Goal: Transaction & Acquisition: Purchase product/service

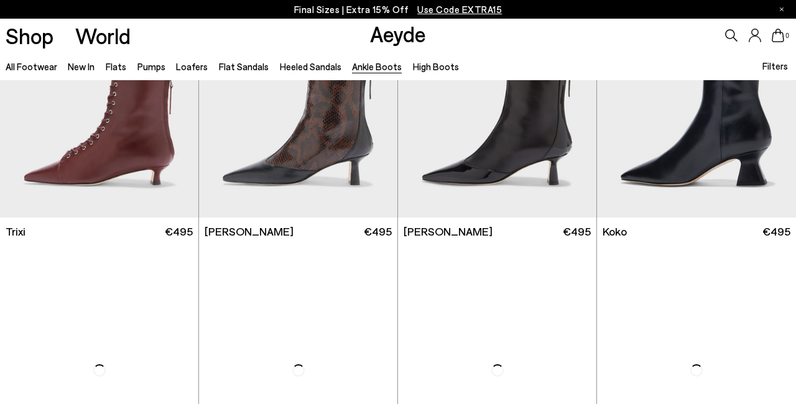
scroll to position [339, 0]
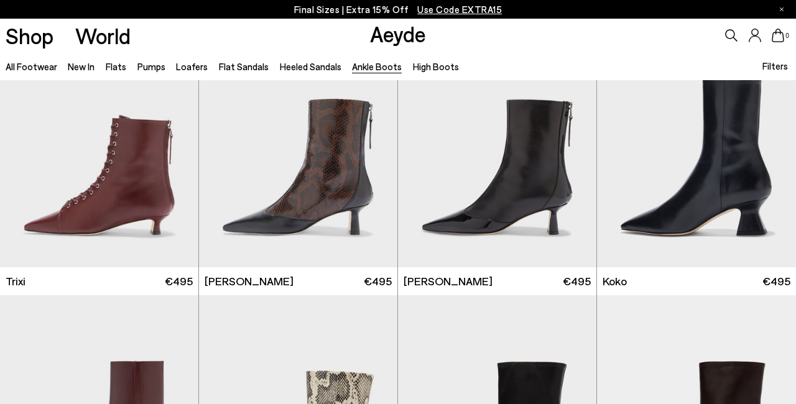
click at [771, 65] on span "Filters" at bounding box center [774, 65] width 25 height 11
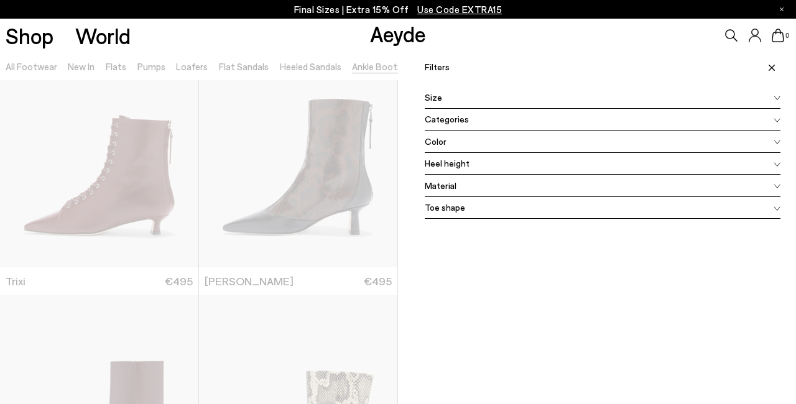
click at [476, 120] on div "Categories" at bounding box center [603, 120] width 356 height 22
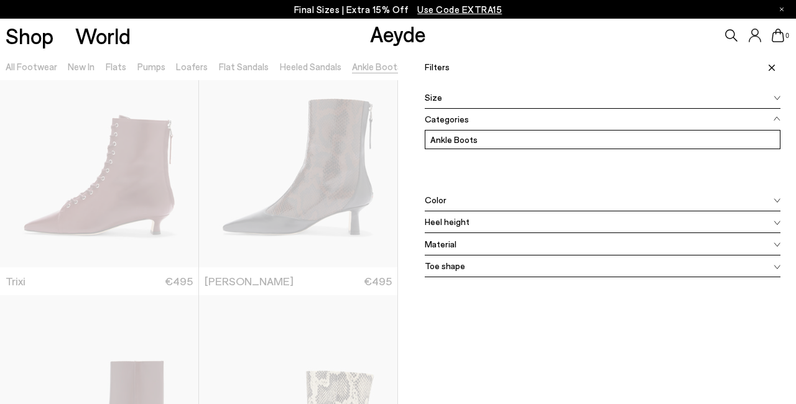
click at [462, 200] on div "Color" at bounding box center [603, 200] width 356 height 22
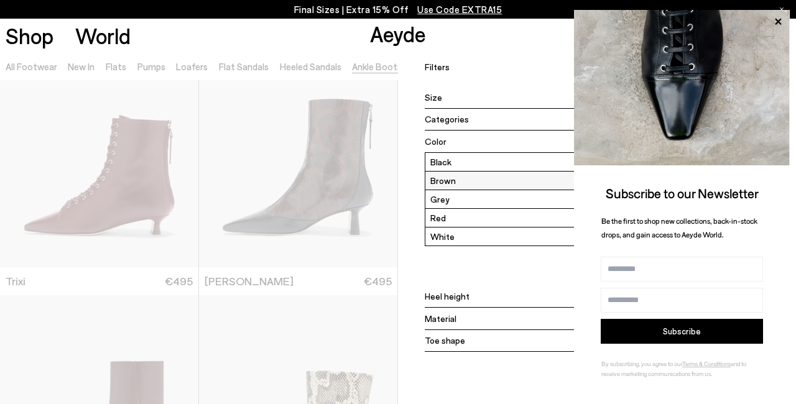
click at [459, 182] on label "Brown" at bounding box center [602, 181] width 354 height 18
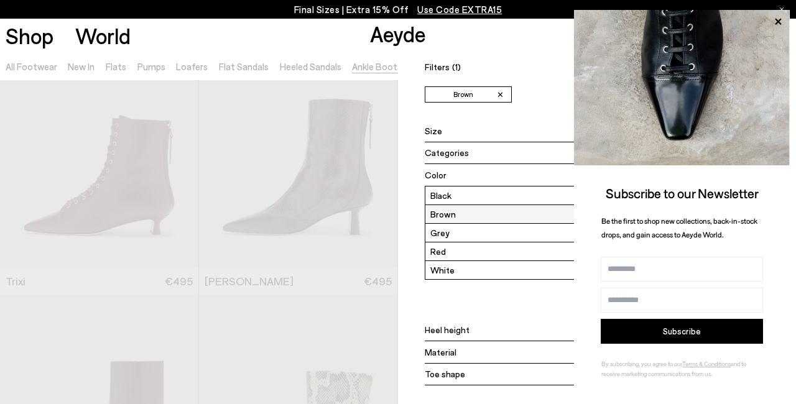
scroll to position [0, 0]
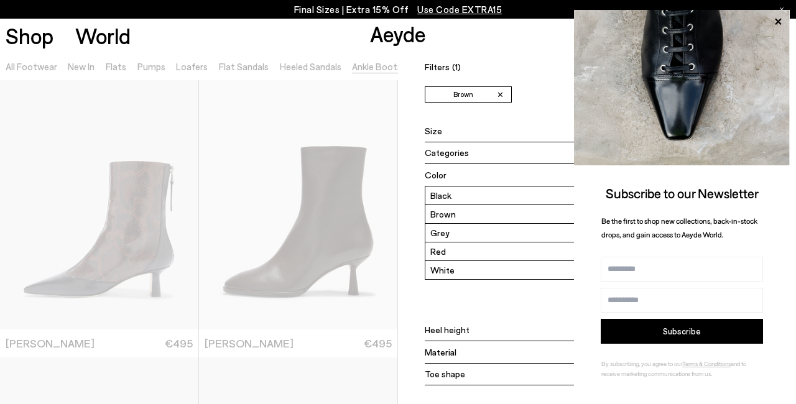
click at [481, 351] on div "Material" at bounding box center [603, 352] width 356 height 22
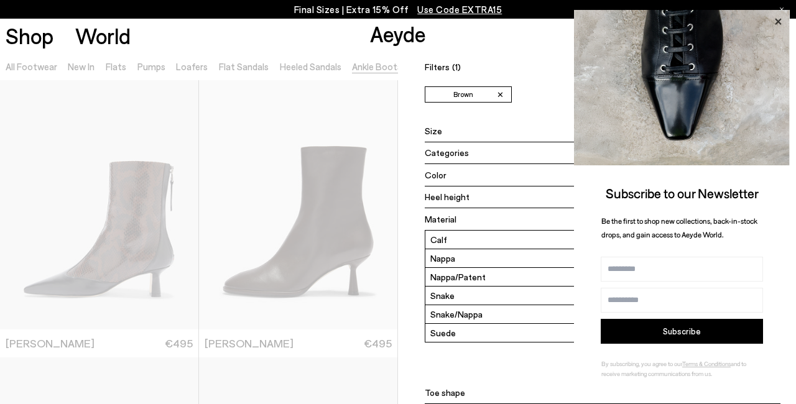
click at [777, 17] on icon at bounding box center [778, 22] width 16 height 16
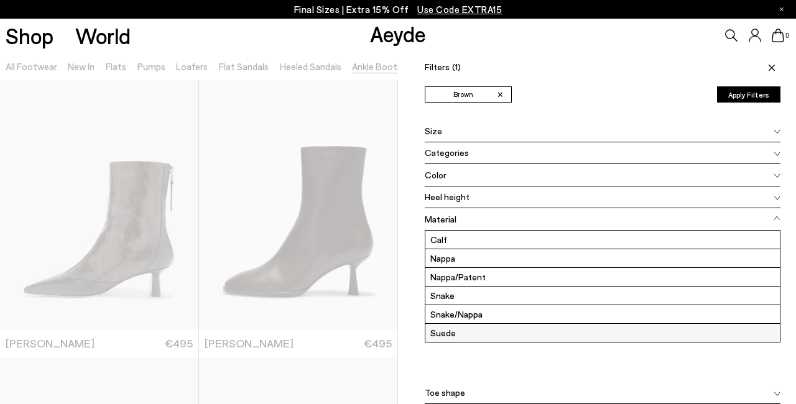
click at [532, 330] on label "Suede" at bounding box center [602, 333] width 354 height 18
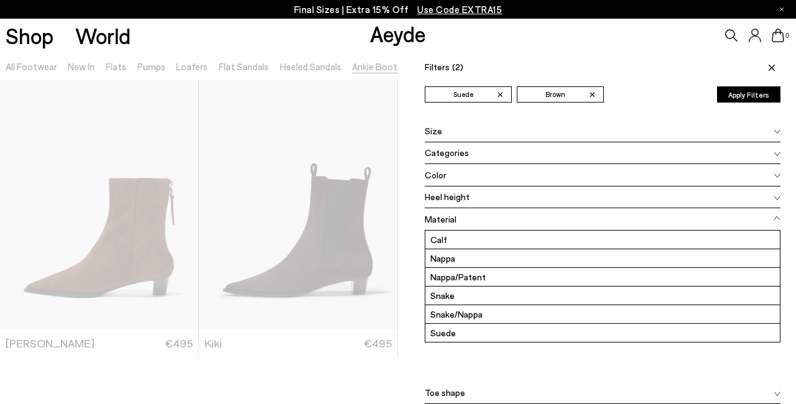
click at [606, 60] on div "Filters (2) ✕ Suede ✕ Brown Apply filters" at bounding box center [603, 63] width 356 height 22
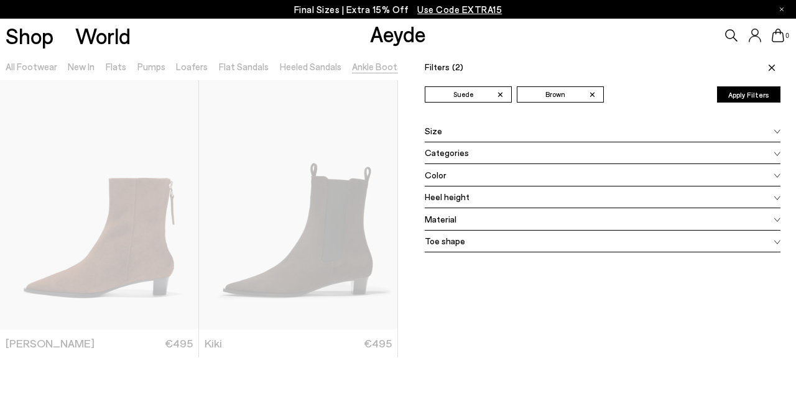
click at [759, 95] on button "Apply Filters" at bounding box center [748, 94] width 63 height 16
